Goal: Information Seeking & Learning: Learn about a topic

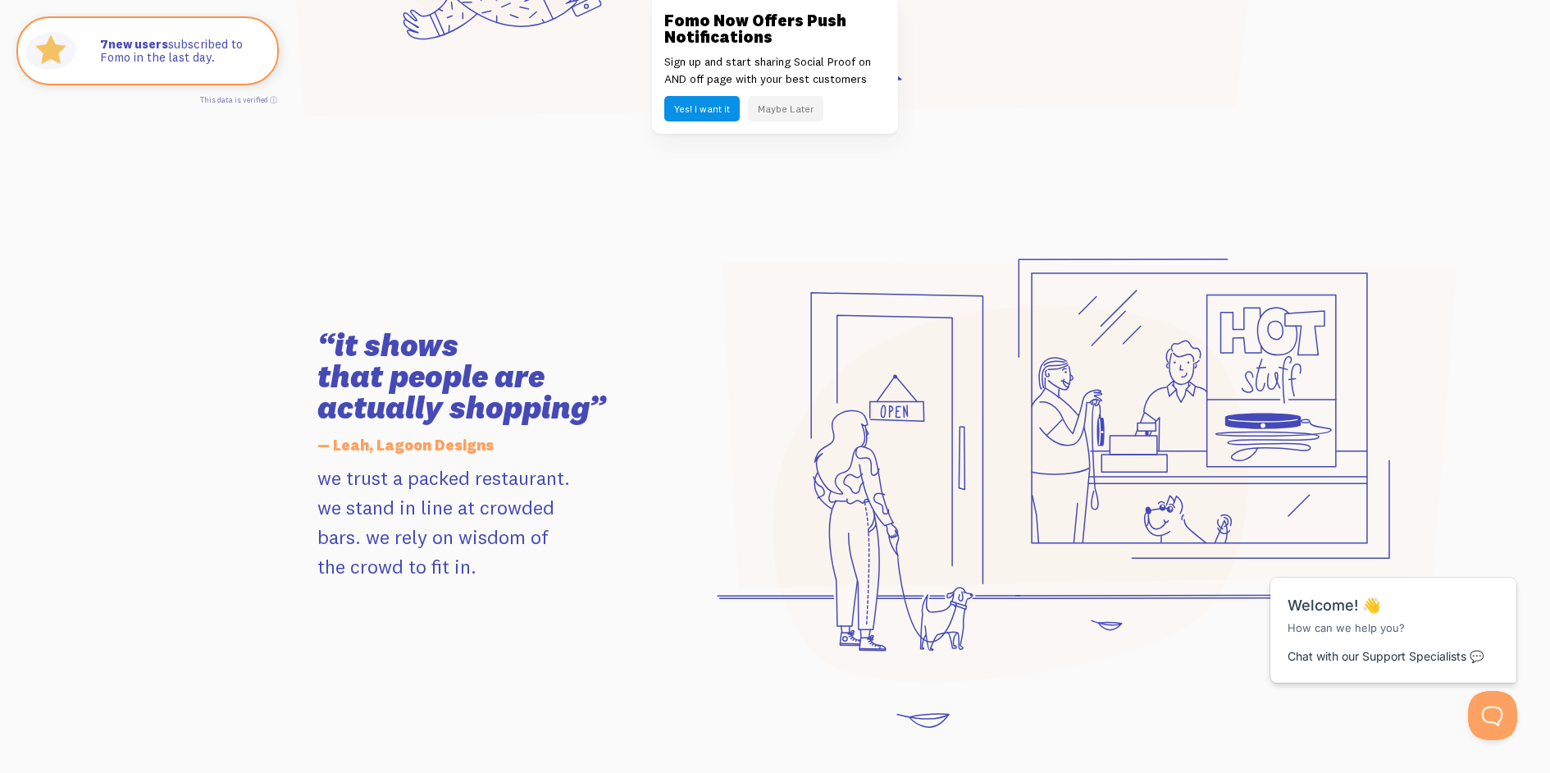
scroll to position [1420, 0]
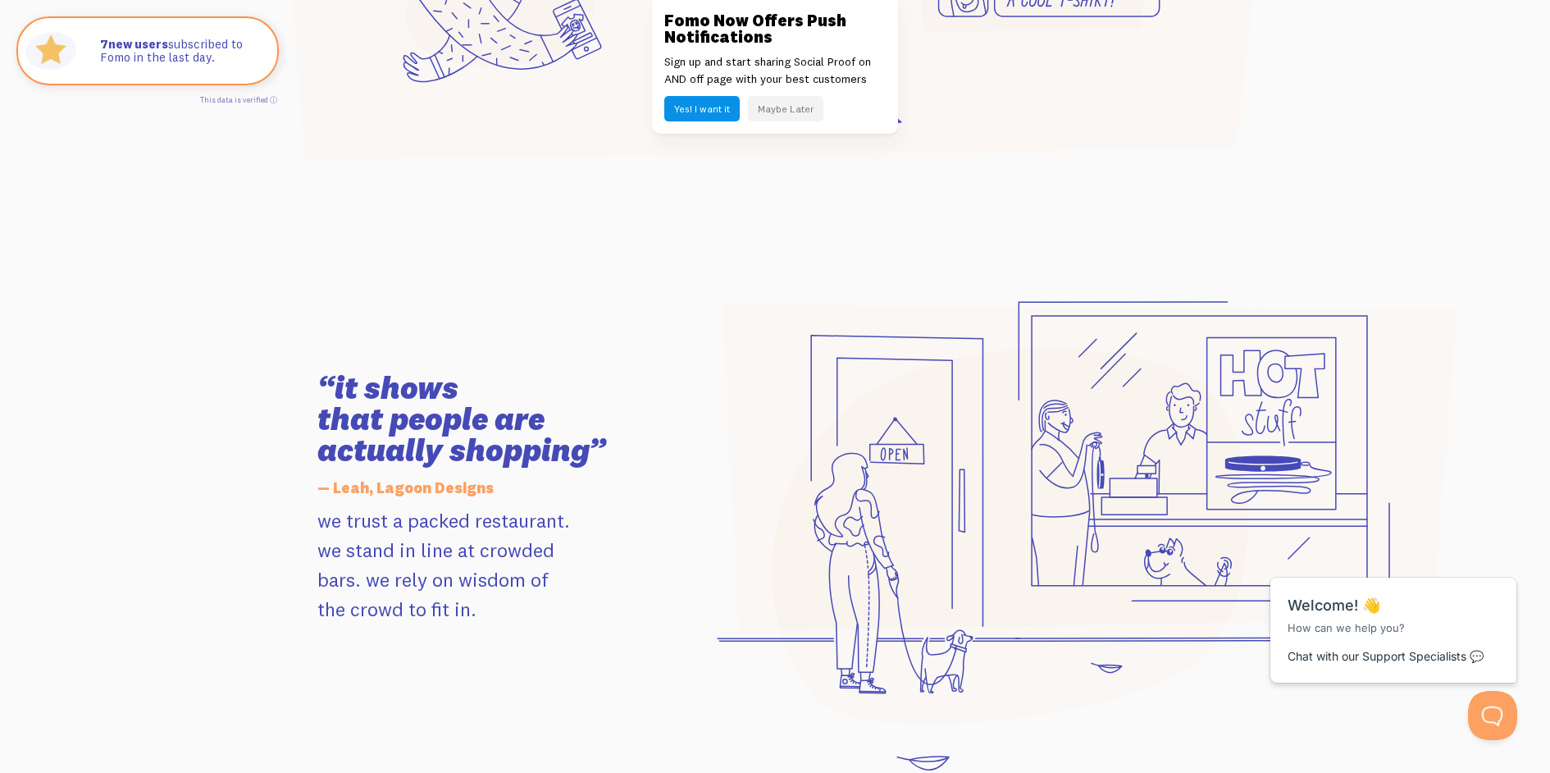
click at [657, 260] on div "“it shows that people are actually shopping” — Leah, Lagoon Designs we trust a …" at bounding box center [775, 498] width 935 height 552
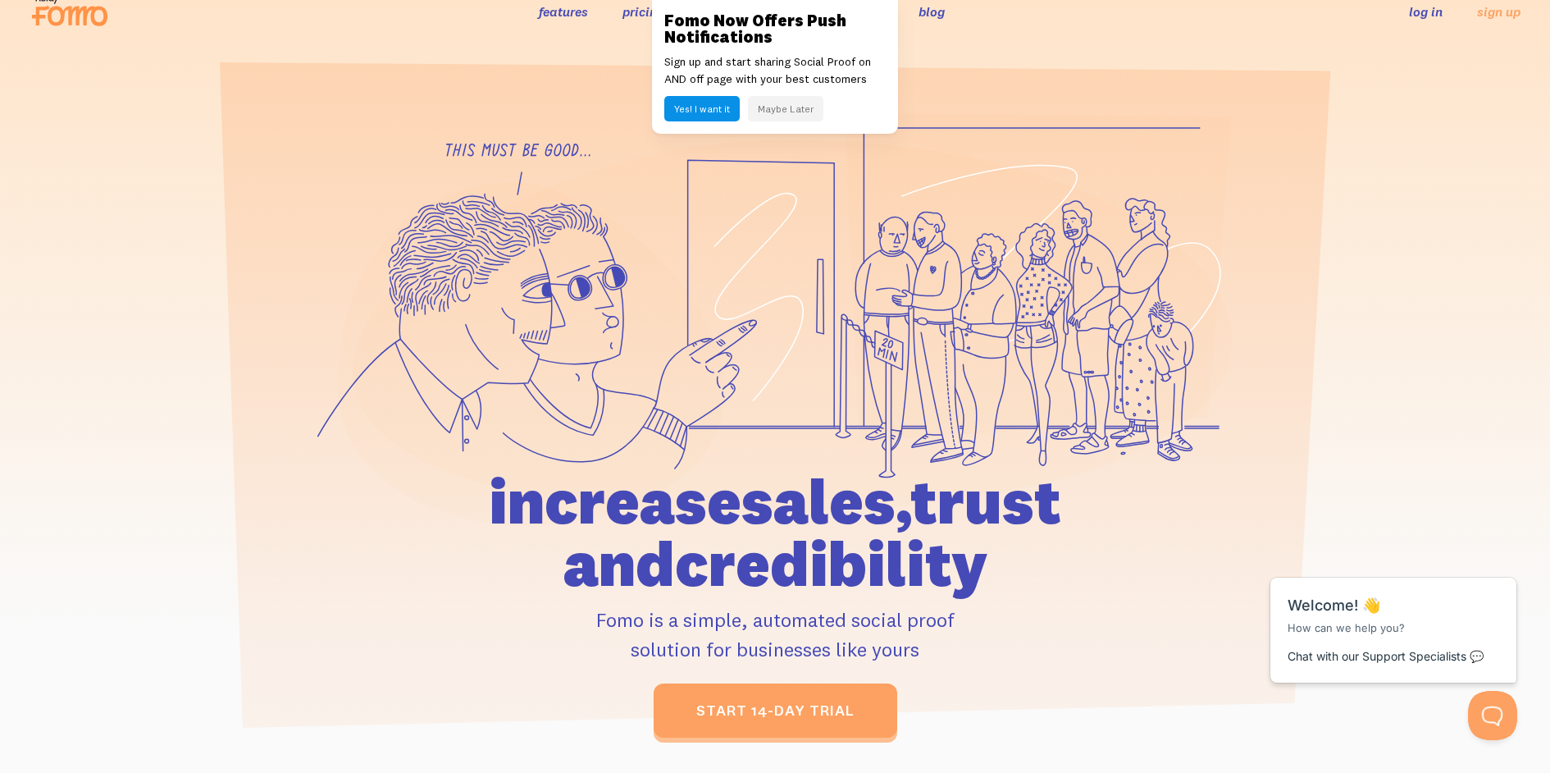
scroll to position [0, 0]
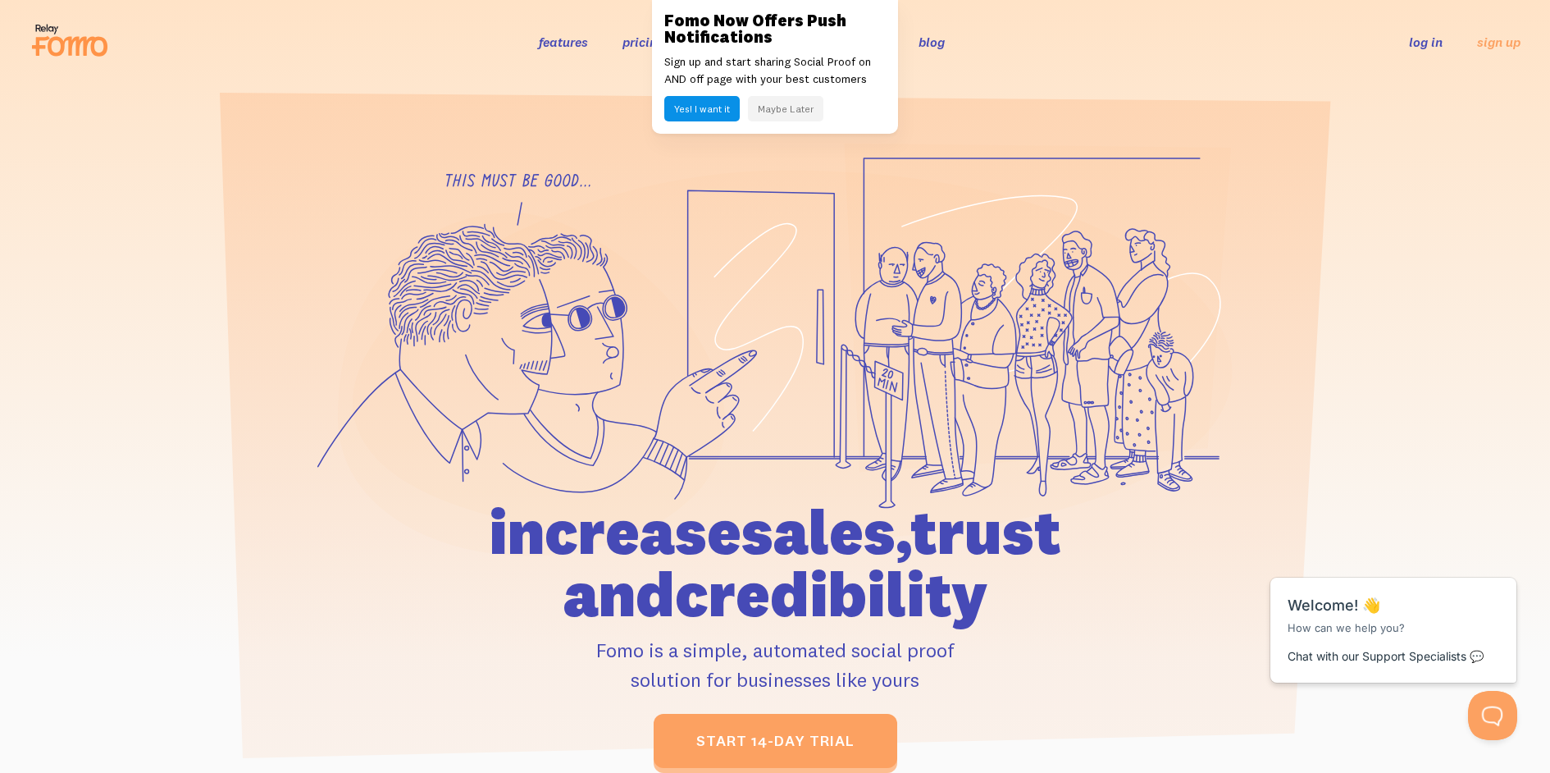
click at [70, 54] on icon at bounding box center [78, 47] width 60 height 20
drag, startPoint x: 1049, startPoint y: 83, endPoint x: 766, endPoint y: 125, distance: 286.1
click at [1048, 83] on header "features pricing 106+ integrations reviews blog log in sign up log in sign up" at bounding box center [775, 42] width 1550 height 84
click at [767, 118] on button "Maybe Later" at bounding box center [785, 108] width 75 height 25
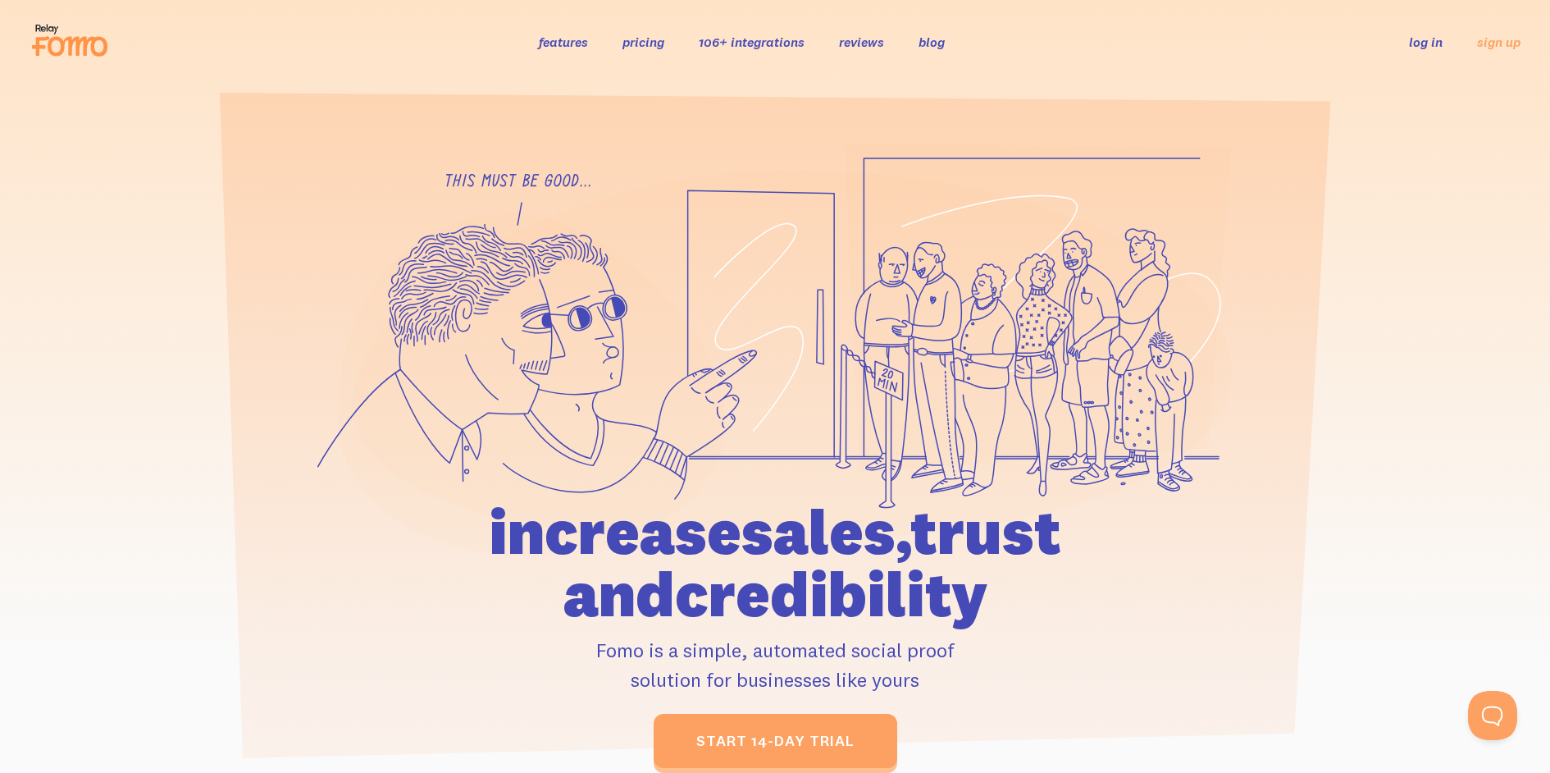
click at [774, 48] on link "106+ integrations" at bounding box center [752, 42] width 106 height 16
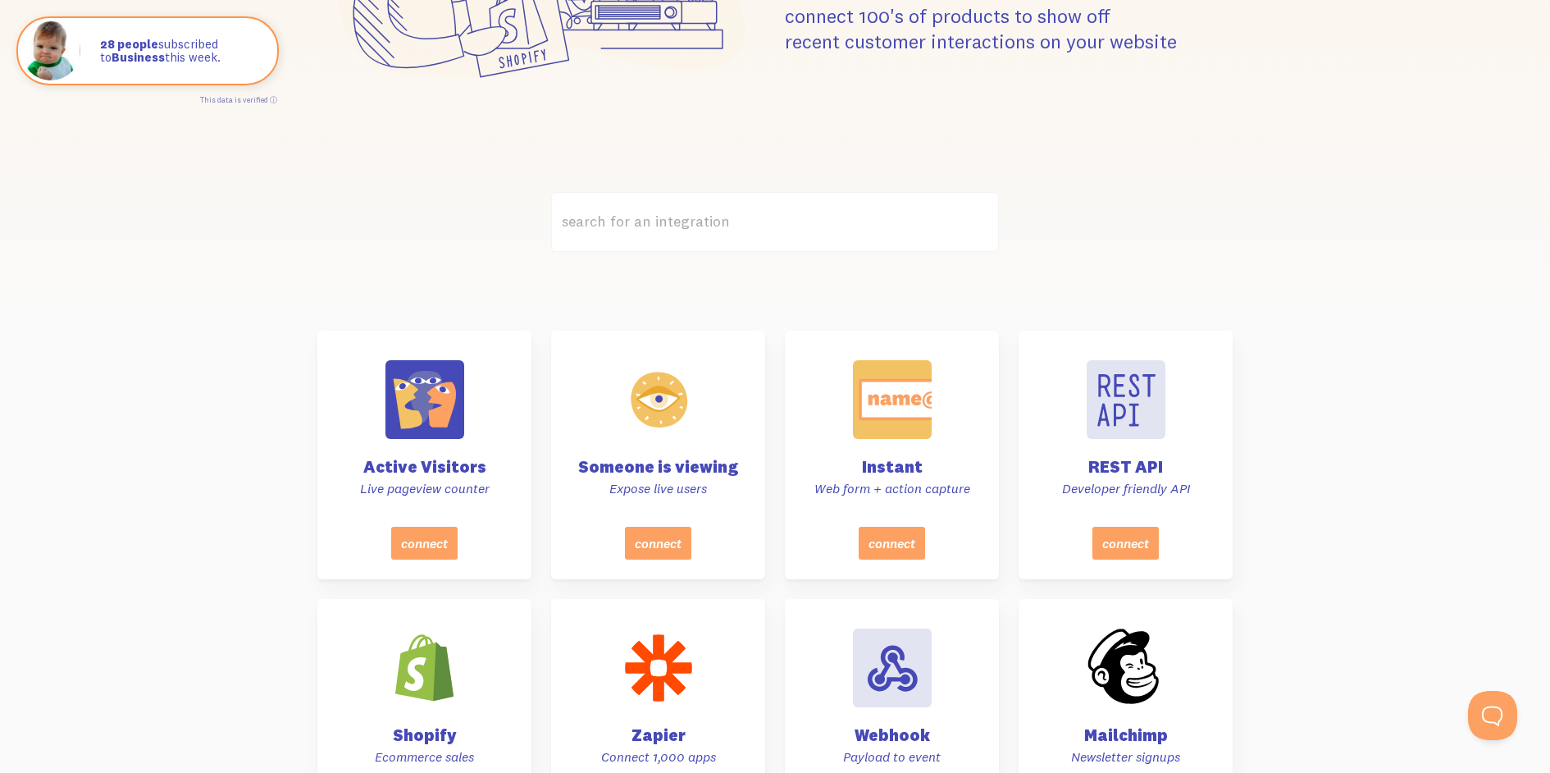
scroll to position [330, 0]
click at [797, 209] on label "search for an integration" at bounding box center [775, 221] width 448 height 60
click at [797, 209] on input "search for an integration" at bounding box center [775, 221] width 448 height 60
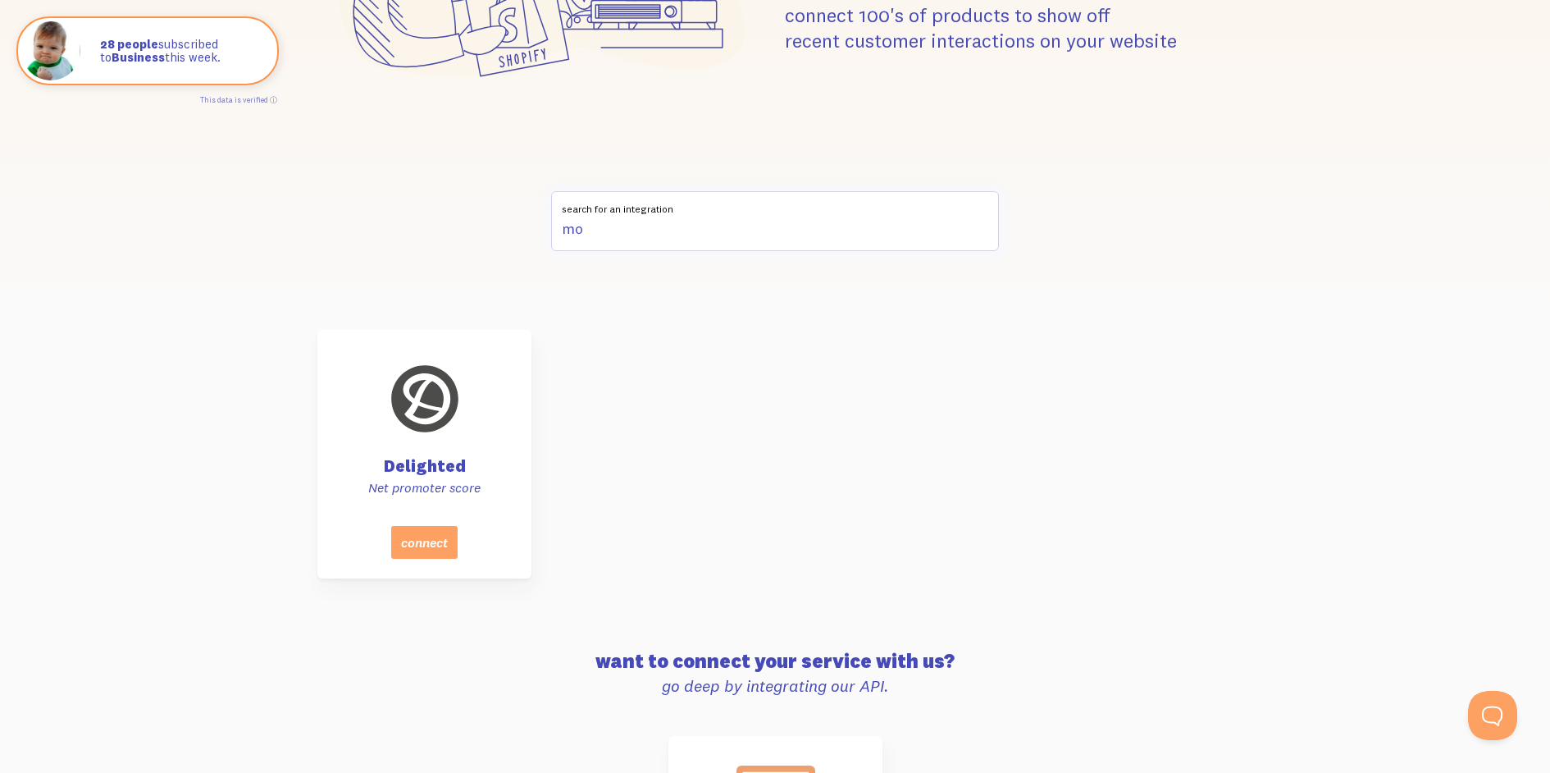
type input "m"
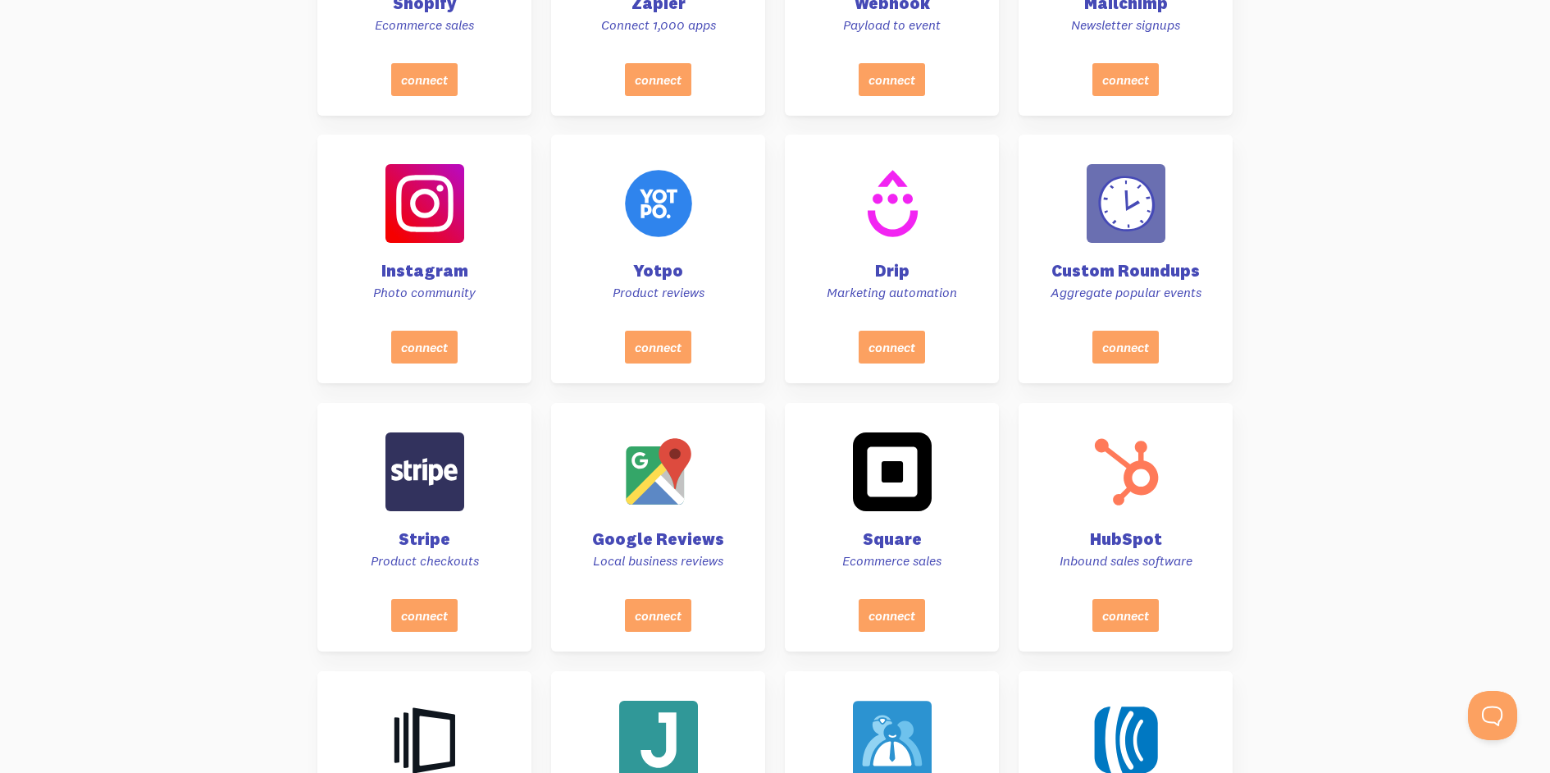
scroll to position [0, 0]
